Goal: Information Seeking & Learning: Learn about a topic

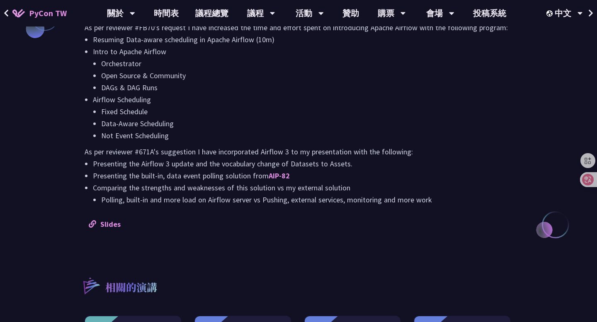
click at [174, 4] on link "時間表" at bounding box center [165, 13] width 41 height 27
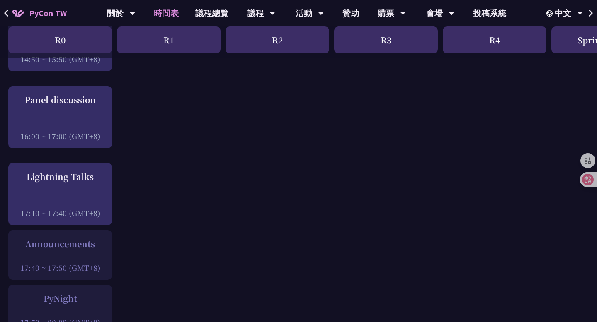
scroll to position [1011, 0]
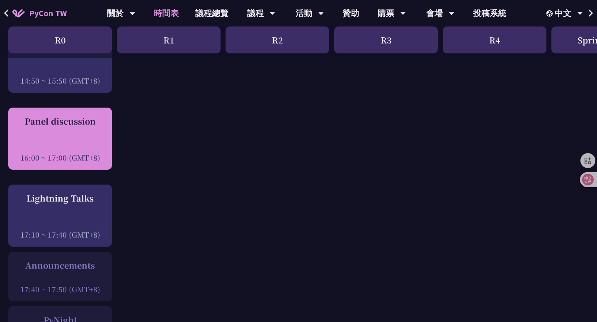
click at [83, 153] on div at bounding box center [59, 146] width 95 height 12
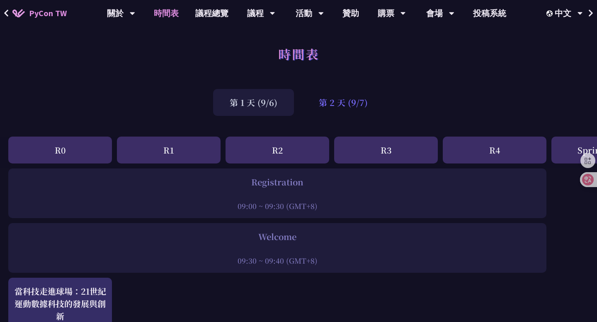
click at [324, 107] on div "第 2 天 (9/7)" at bounding box center [343, 102] width 82 height 27
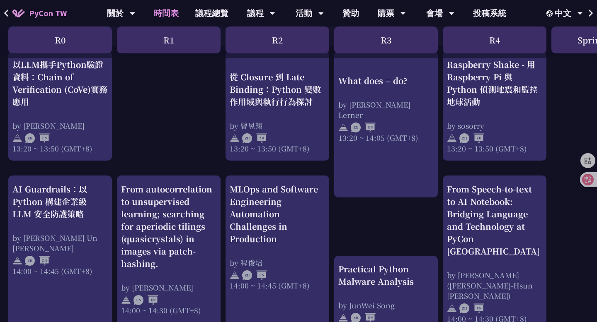
scroll to position [740, 0]
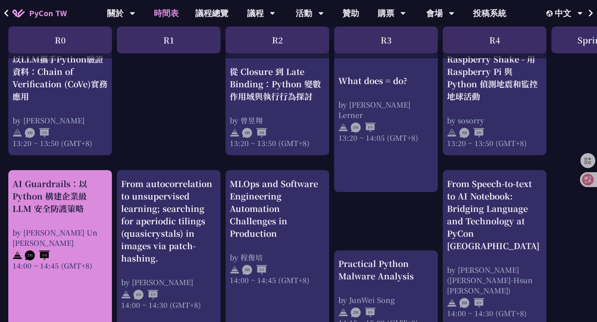
click at [77, 236] on div "by [PERSON_NAME] Un [PERSON_NAME]" at bounding box center [59, 238] width 95 height 21
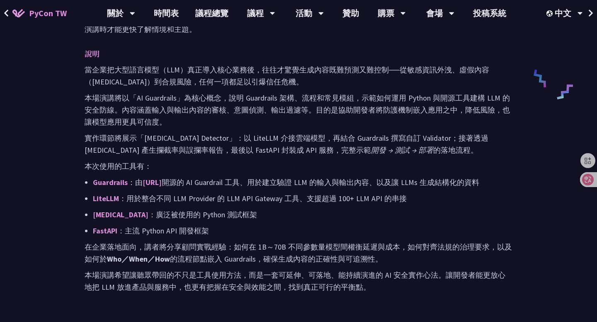
scroll to position [425, 0]
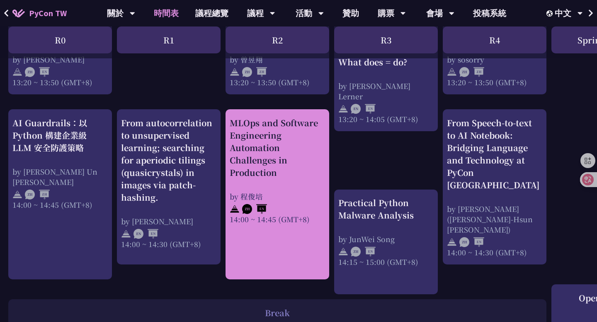
scroll to position [810, 0]
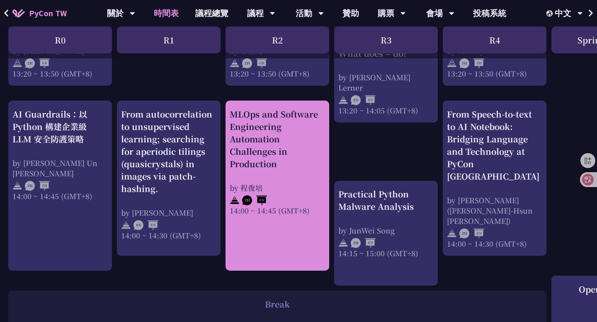
click at [298, 214] on div "14:00 ~ 14:45 (GMT+8)" at bounding box center [277, 211] width 95 height 10
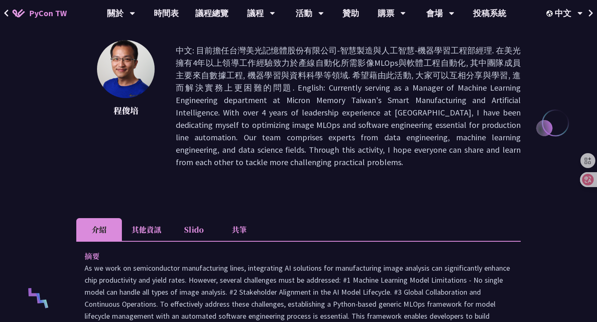
scroll to position [245, 0]
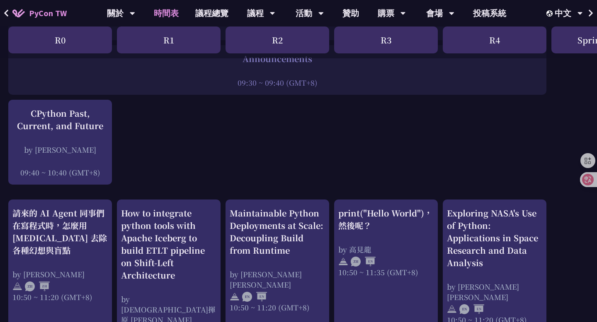
scroll to position [241, 0]
